Goal: Information Seeking & Learning: Learn about a topic

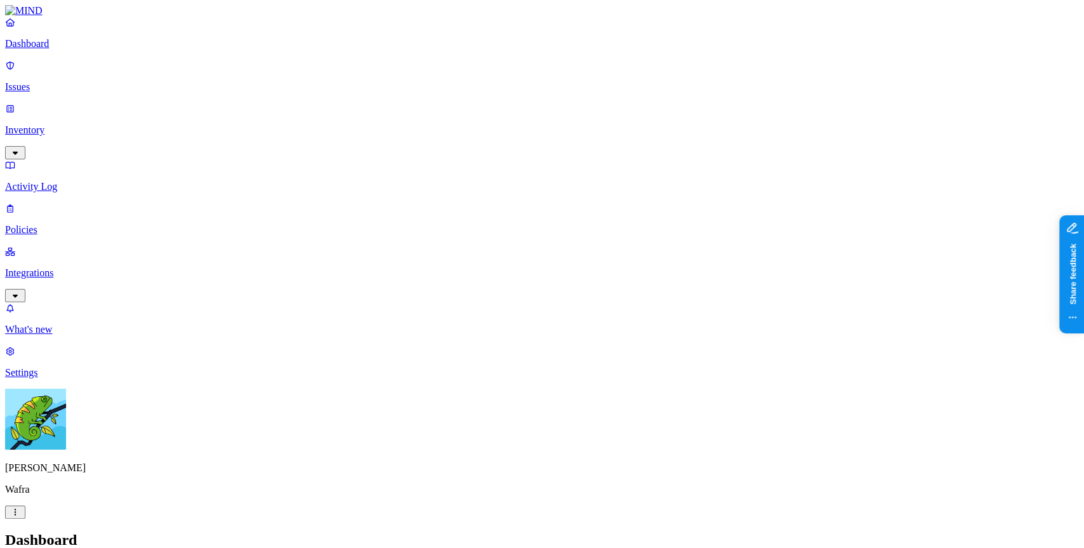
click at [62, 84] on p "Issues" at bounding box center [542, 86] width 1074 height 11
click at [73, 224] on p "Policies" at bounding box center [542, 229] width 1074 height 11
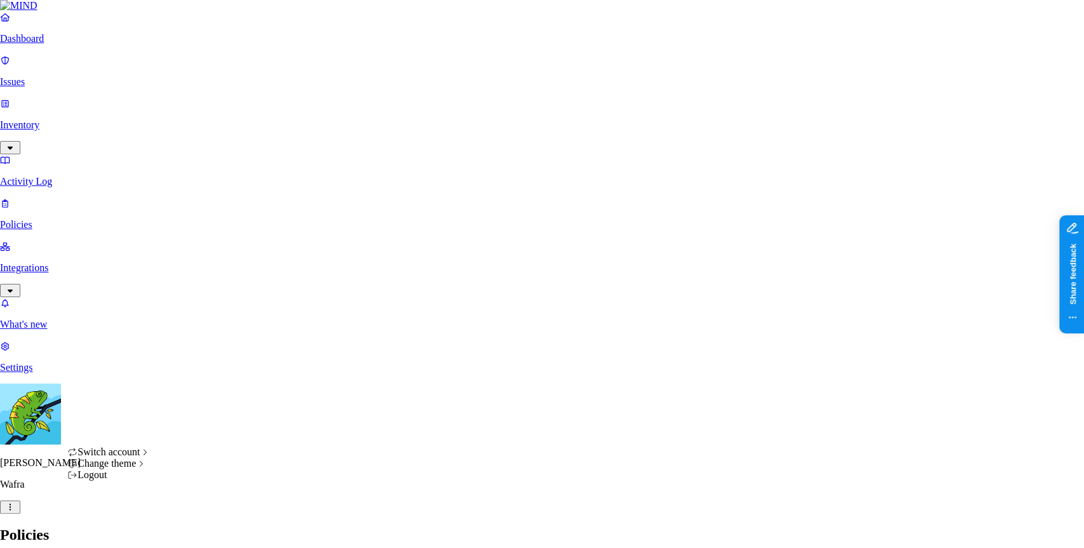
click at [203, 490] on span "Dark" at bounding box center [192, 484] width 20 height 11
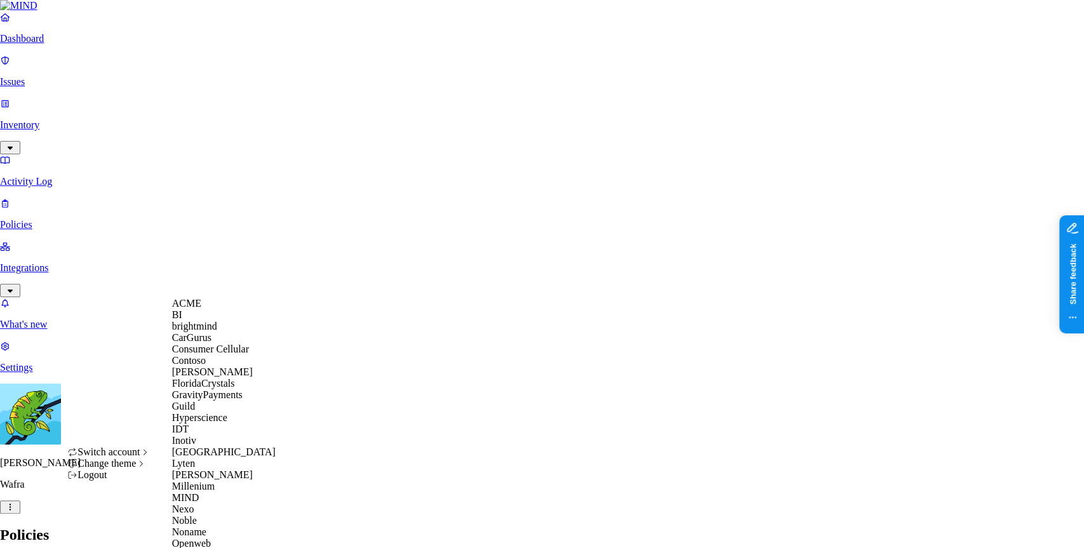
click at [221, 309] on div "ACME" at bounding box center [233, 303] width 123 height 11
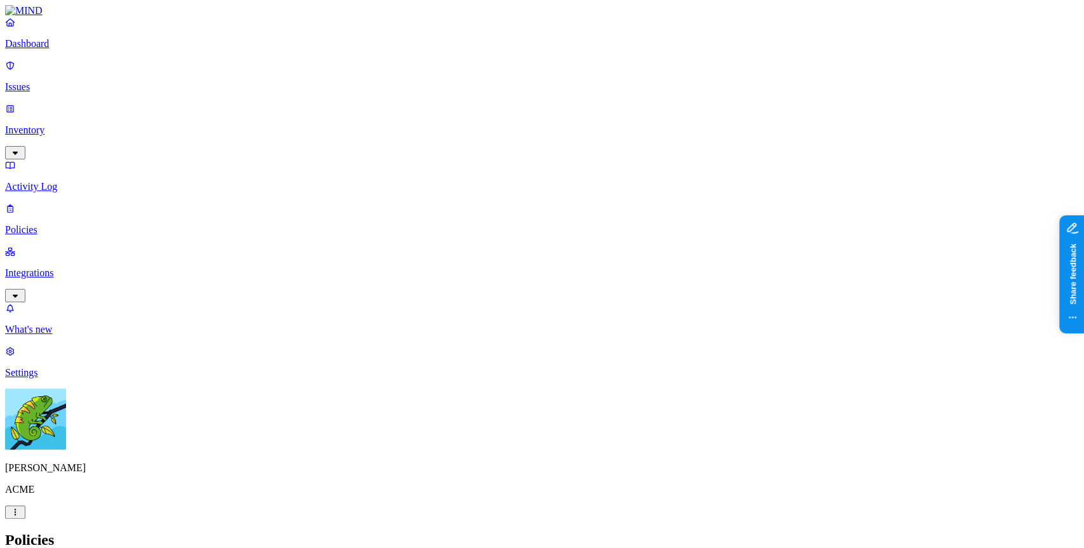
click at [46, 267] on p "Integrations" at bounding box center [542, 272] width 1074 height 11
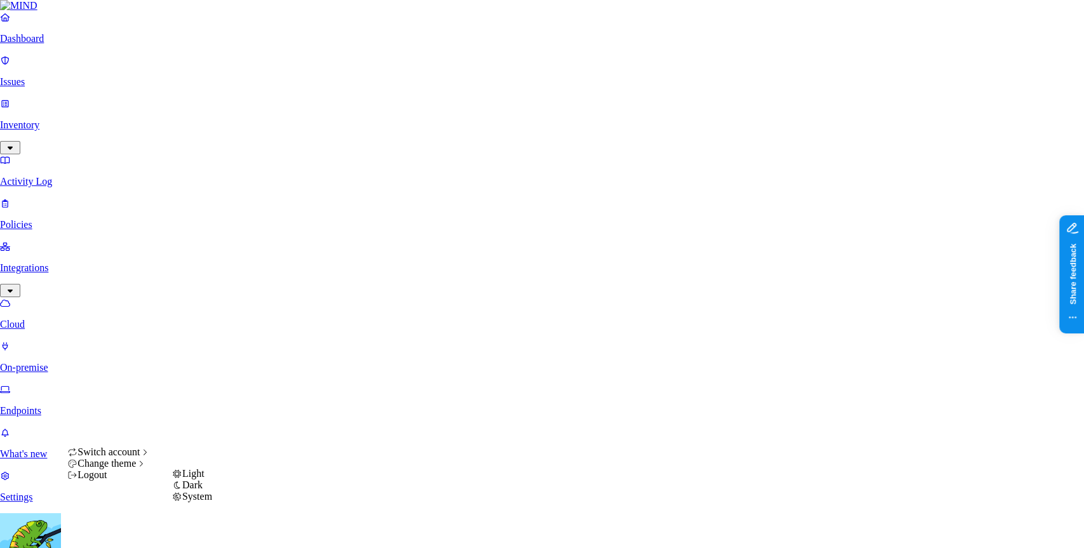
click at [201, 479] on span "Light" at bounding box center [193, 473] width 22 height 11
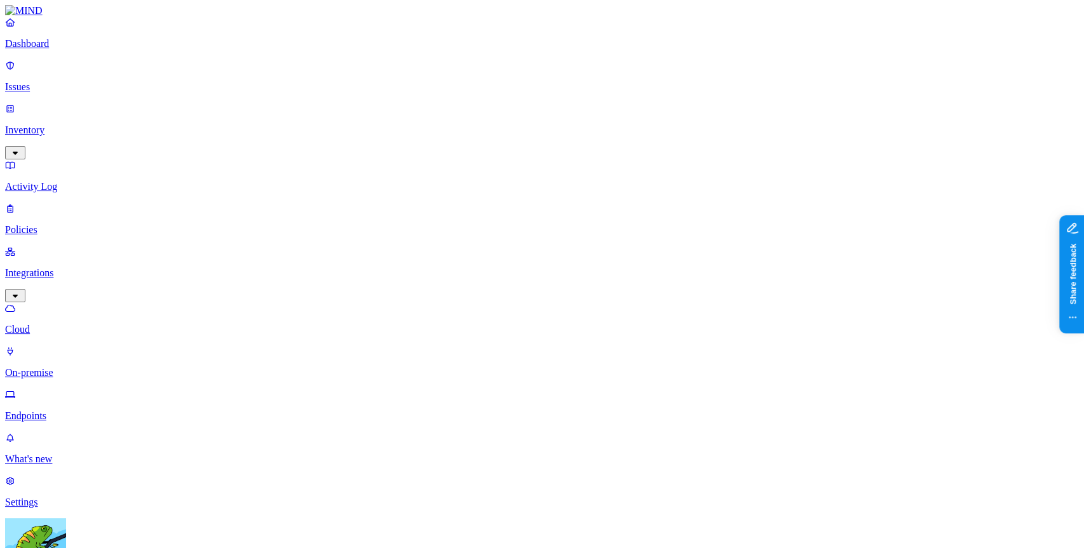
drag, startPoint x: 909, startPoint y: 72, endPoint x: 950, endPoint y: 56, distance: 44.2
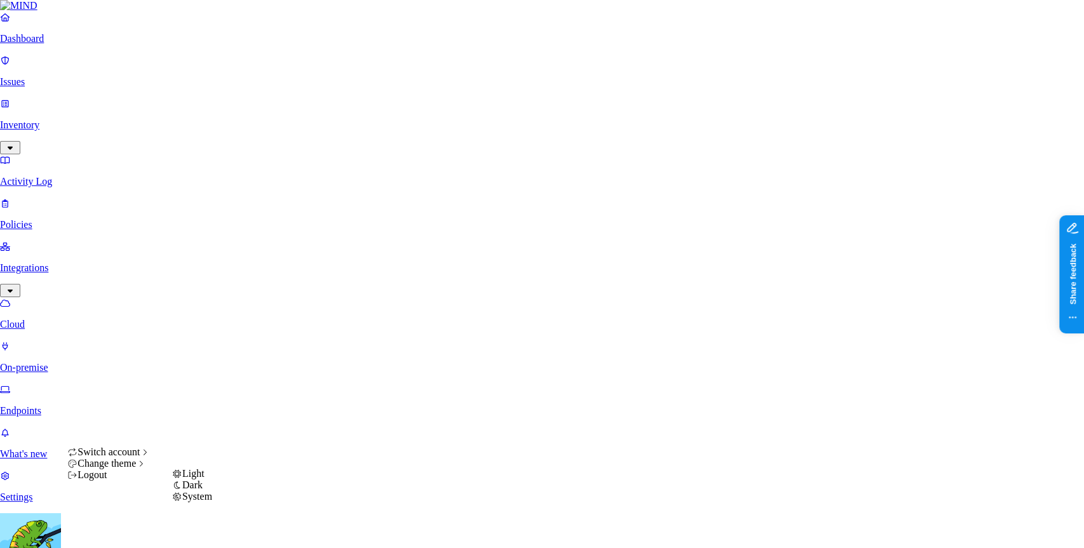
click at [202, 479] on span "Light" at bounding box center [193, 473] width 22 height 11
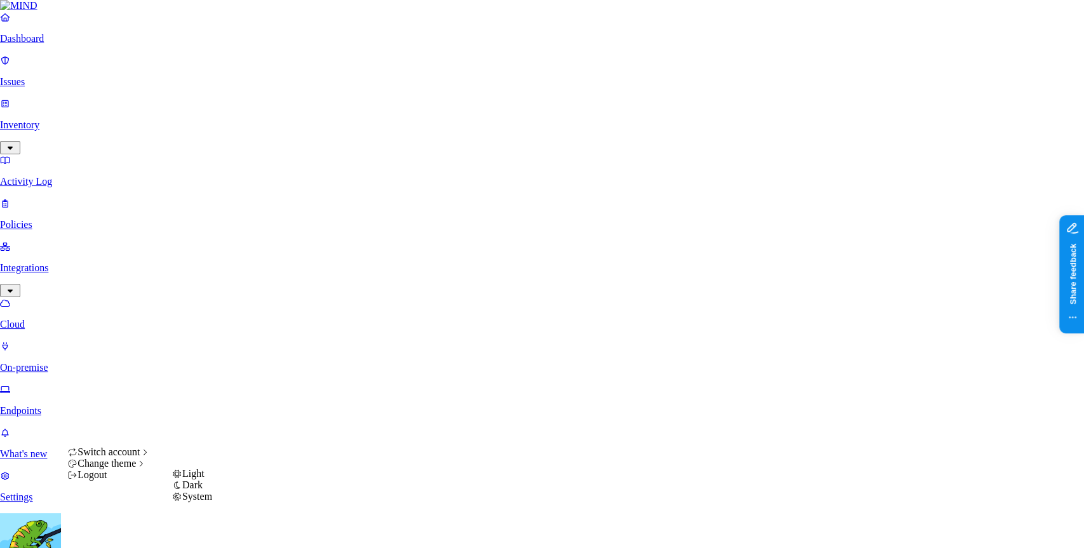
click at [212, 491] on div "Dark" at bounding box center [192, 484] width 40 height 11
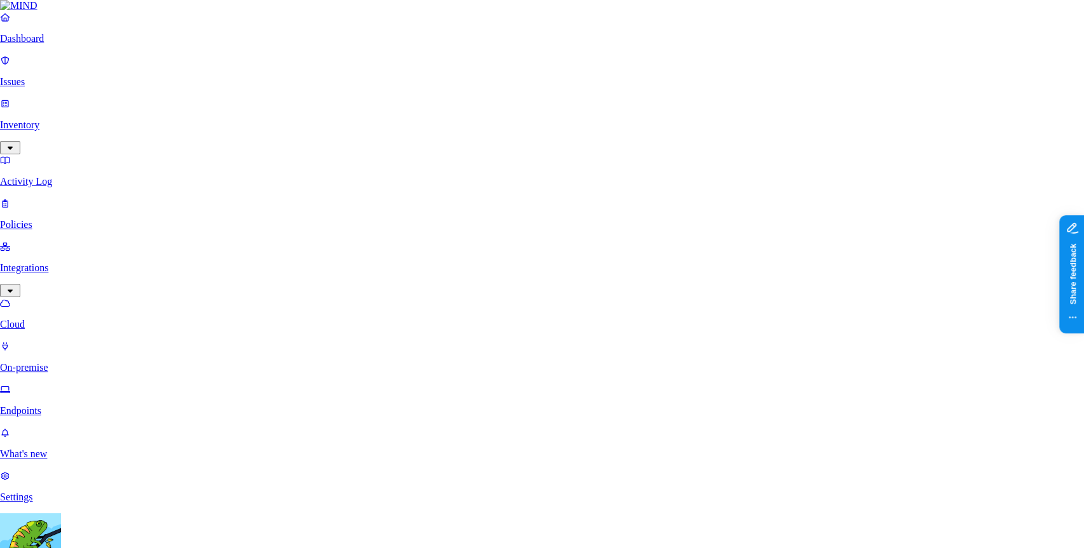
scroll to position [420, 0]
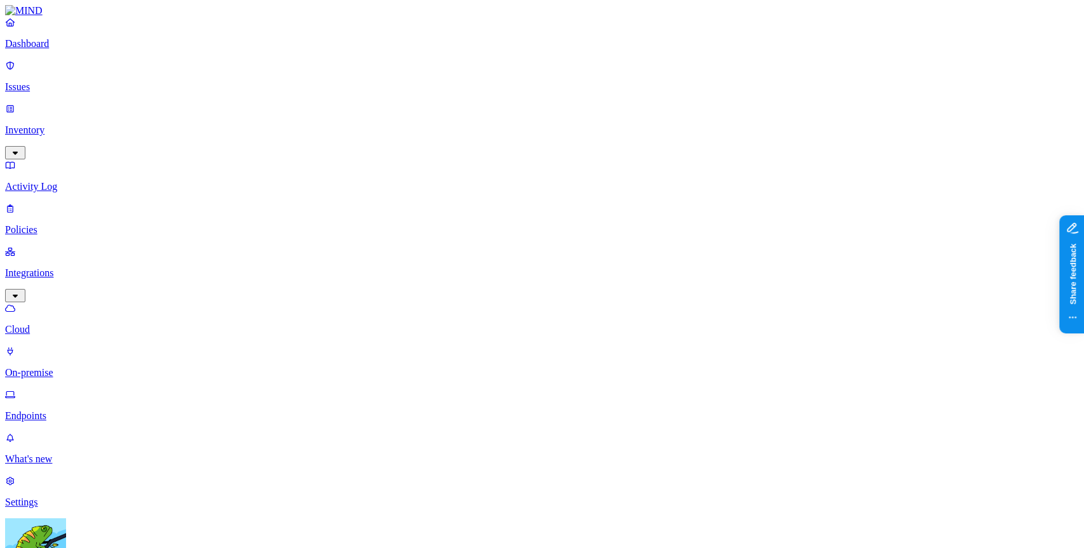
click at [80, 345] on link "On-premise" at bounding box center [542, 361] width 1074 height 33
click at [81, 389] on link "Endpoints" at bounding box center [542, 405] width 1074 height 33
click at [495, 98] on div "Last day" at bounding box center [495, 86] width 0 height 23
click at [47, 181] on p "Activity Log" at bounding box center [542, 186] width 1074 height 11
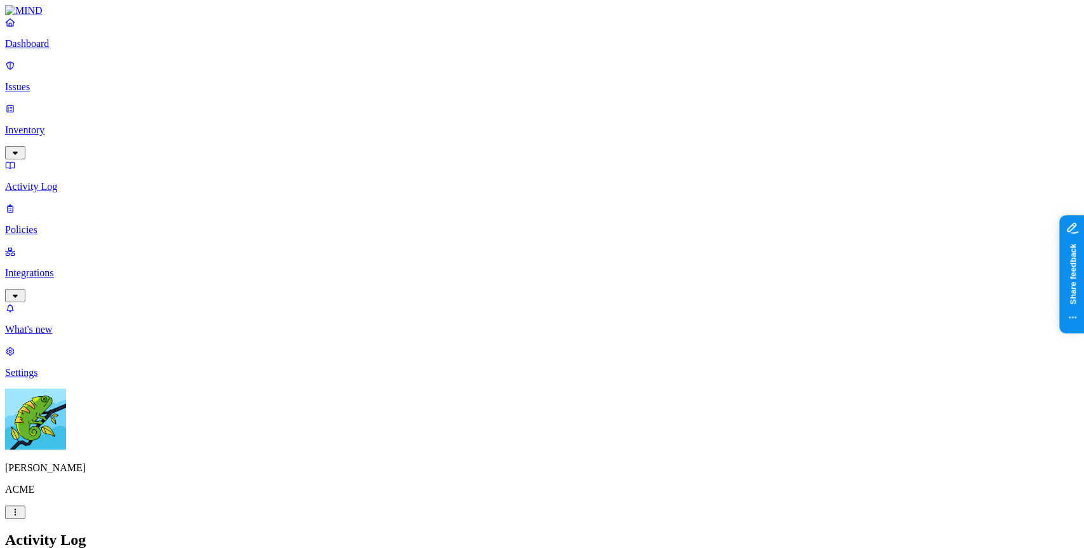
click at [70, 82] on p "Issues" at bounding box center [542, 86] width 1074 height 11
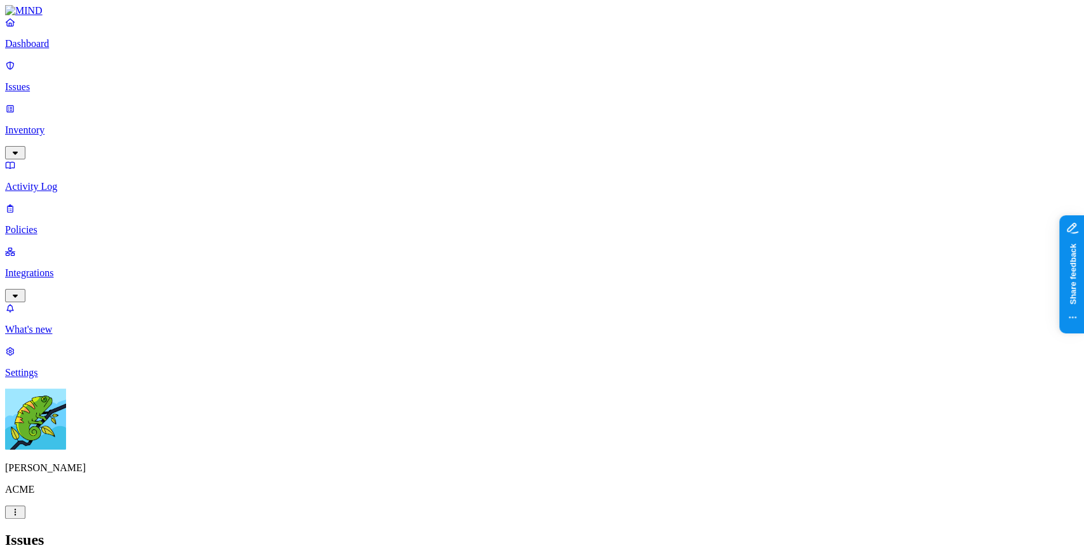
click at [437, 121] on span "Critical" at bounding box center [421, 126] width 30 height 11
click at [406, 134] on div "High" at bounding box center [406, 152] width 0 height 36
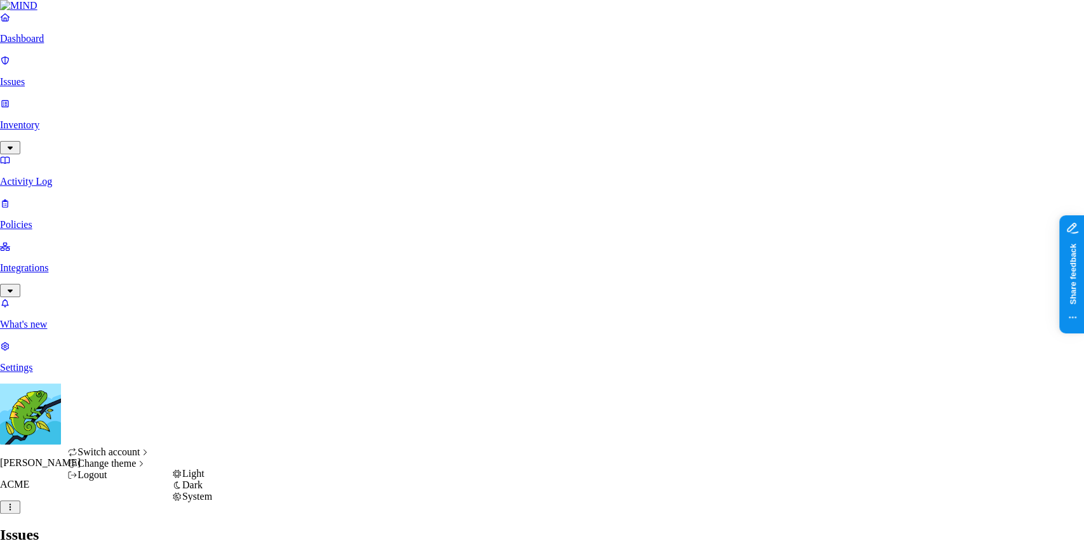
click at [193, 479] on div "Light" at bounding box center [192, 473] width 40 height 11
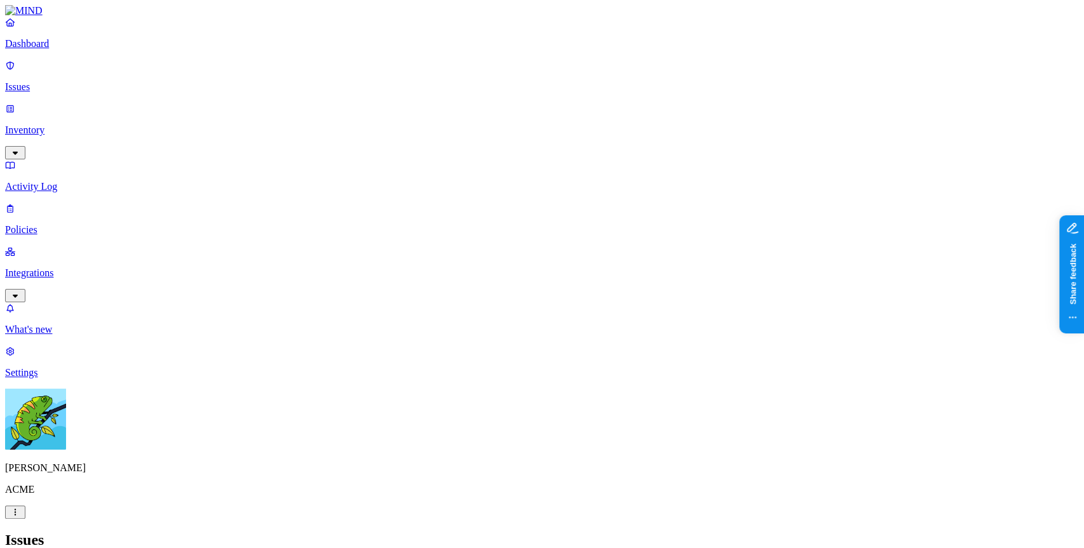
click at [25, 303] on nav "Dashboard Issues Inventory Activity Log Policies Integrations What's new 1 Sett…" at bounding box center [542, 198] width 1074 height 362
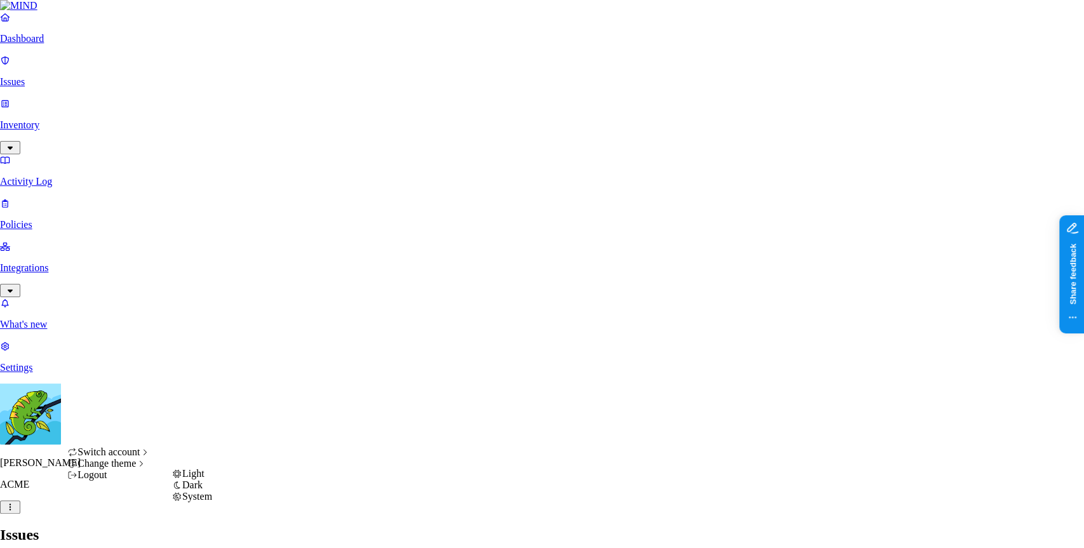
click at [212, 491] on div "Dark" at bounding box center [192, 484] width 40 height 11
click at [201, 479] on span "Light" at bounding box center [193, 473] width 22 height 11
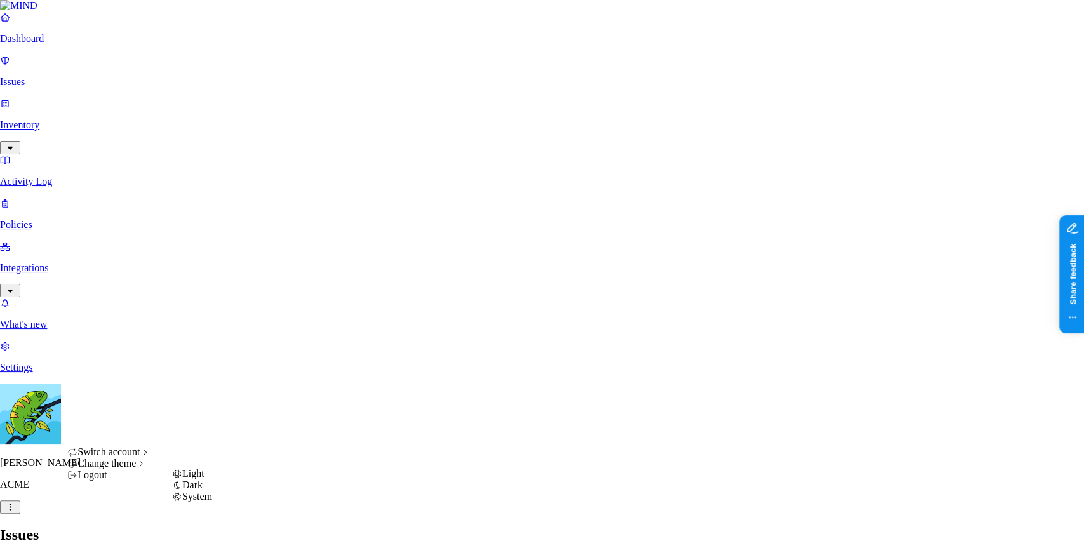
click at [203, 490] on span "Dark" at bounding box center [192, 484] width 20 height 11
